Goal: Navigation & Orientation: Find specific page/section

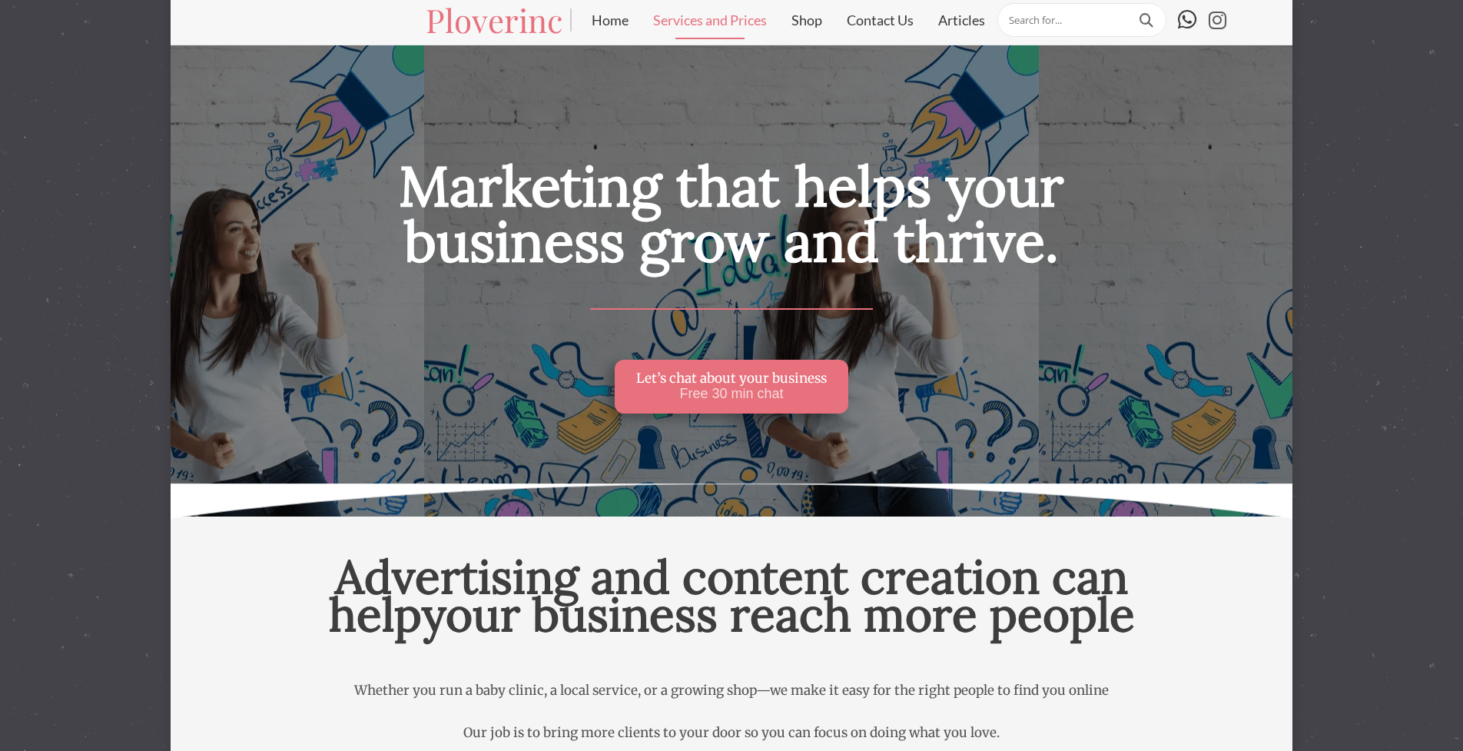
click at [727, 26] on link "Services and Prices" at bounding box center [710, 20] width 138 height 38
click at [815, 22] on link "Shop" at bounding box center [806, 20] width 55 height 38
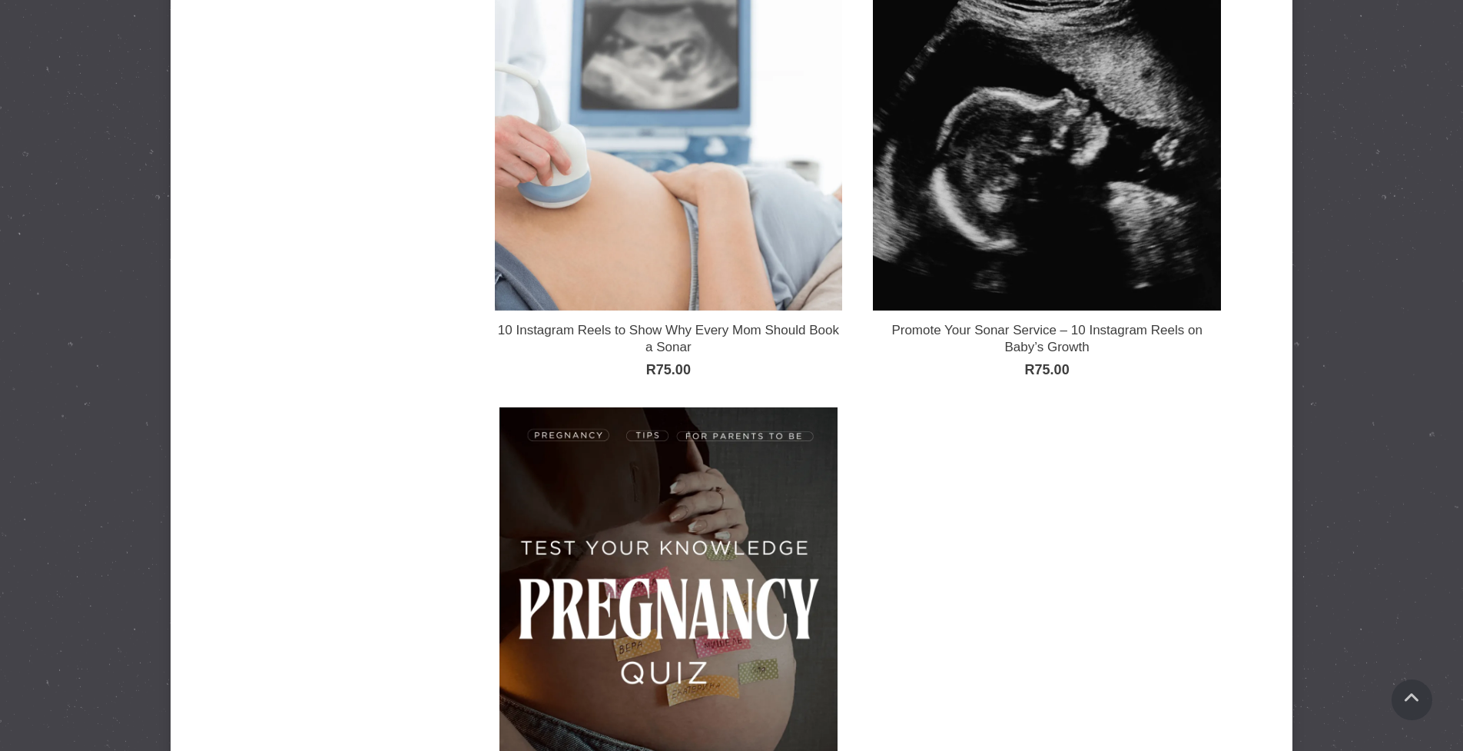
scroll to position [1123, 0]
